Goal: Check status

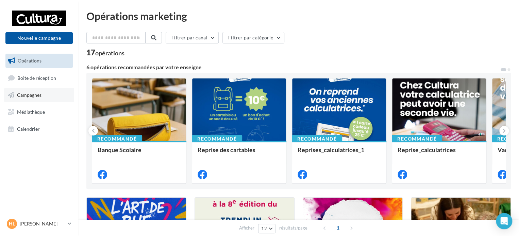
click at [40, 94] on span "Campagnes" at bounding box center [29, 95] width 24 height 6
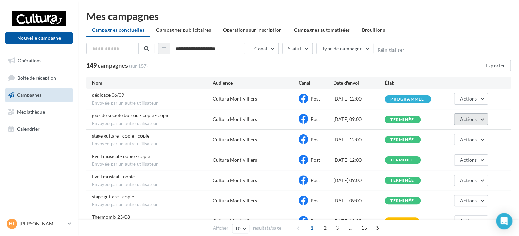
click at [482, 117] on button "Actions" at bounding box center [471, 120] width 34 height 12
click at [131, 115] on span "jeux de société bureau - copie - copie" at bounding box center [131, 116] width 78 height 6
click at [160, 115] on span "jeux de société bureau - copie - copie" at bounding box center [131, 116] width 78 height 6
click at [412, 119] on div "terminée" at bounding box center [402, 120] width 24 height 4
click at [470, 118] on span "Actions" at bounding box center [468, 119] width 17 height 6
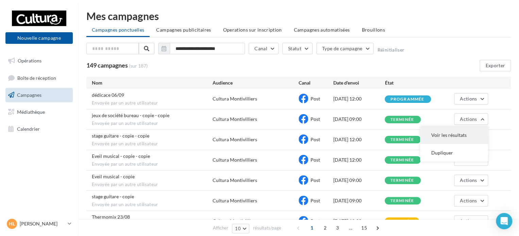
click at [461, 137] on button "Voir les résultats" at bounding box center [454, 136] width 68 height 18
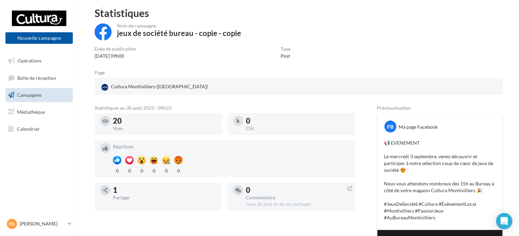
scroll to position [34, 0]
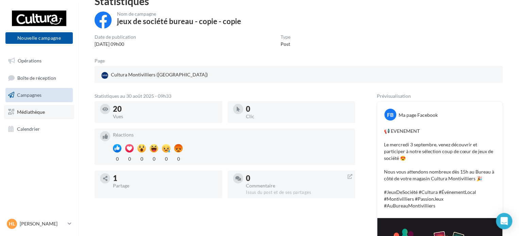
click at [34, 116] on link "Médiathèque" at bounding box center [39, 112] width 70 height 14
